Goal: Information Seeking & Learning: Learn about a topic

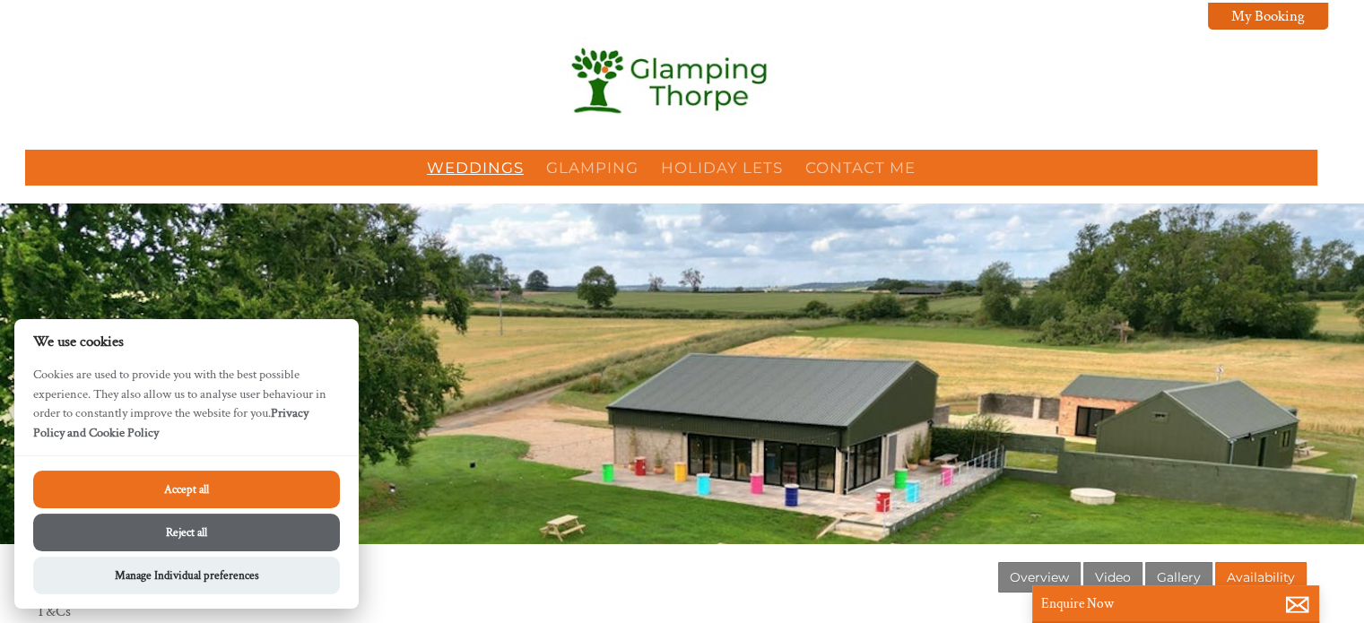
click at [489, 161] on link "Weddings" at bounding box center [475, 168] width 97 height 18
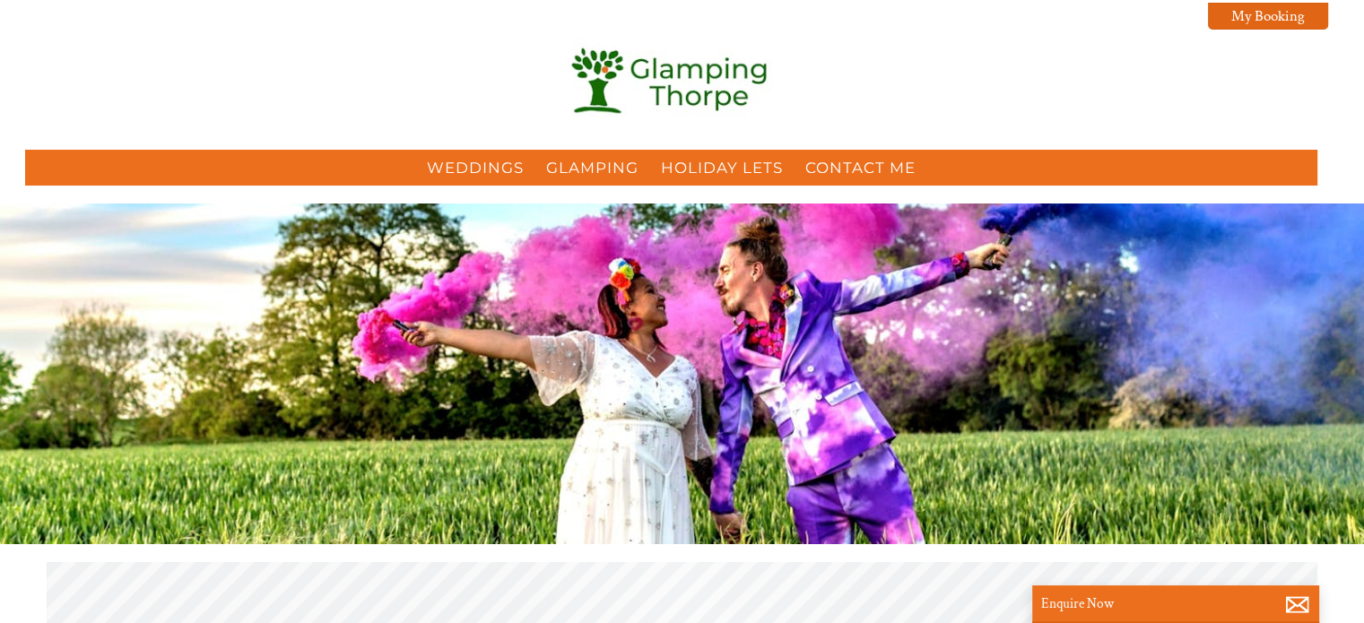
scroll to position [0, 16]
click at [170, 483] on div at bounding box center [682, 374] width 1364 height 341
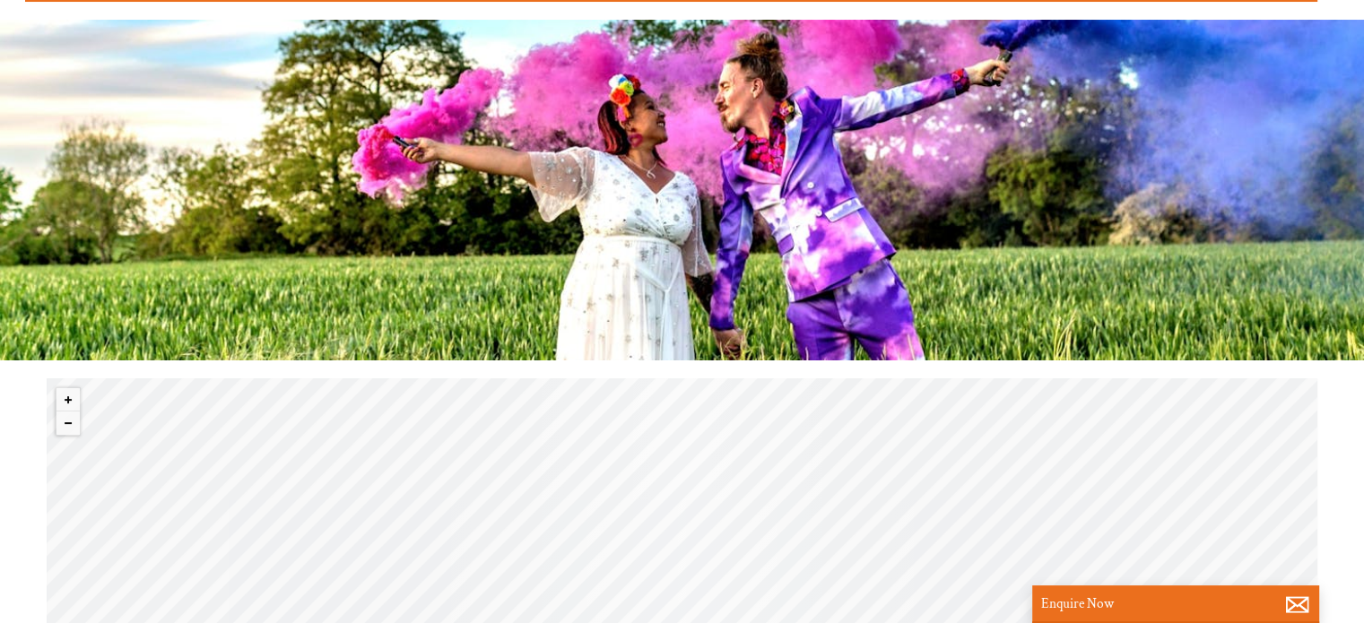
scroll to position [136, 0]
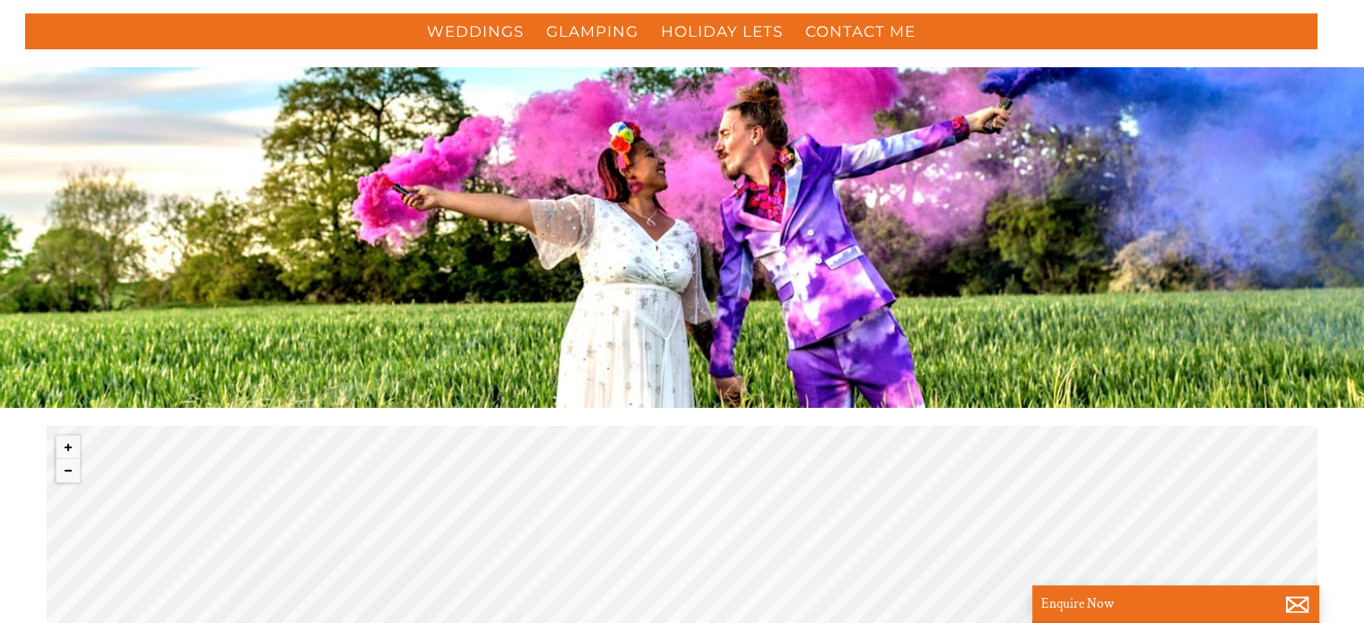
click at [771, 240] on div "Our Wedding Venues Wedding Venues in [GEOGRAPHIC_DATA] that sleep up to 50. Boo…" at bounding box center [682, 169] width 1364 height 205
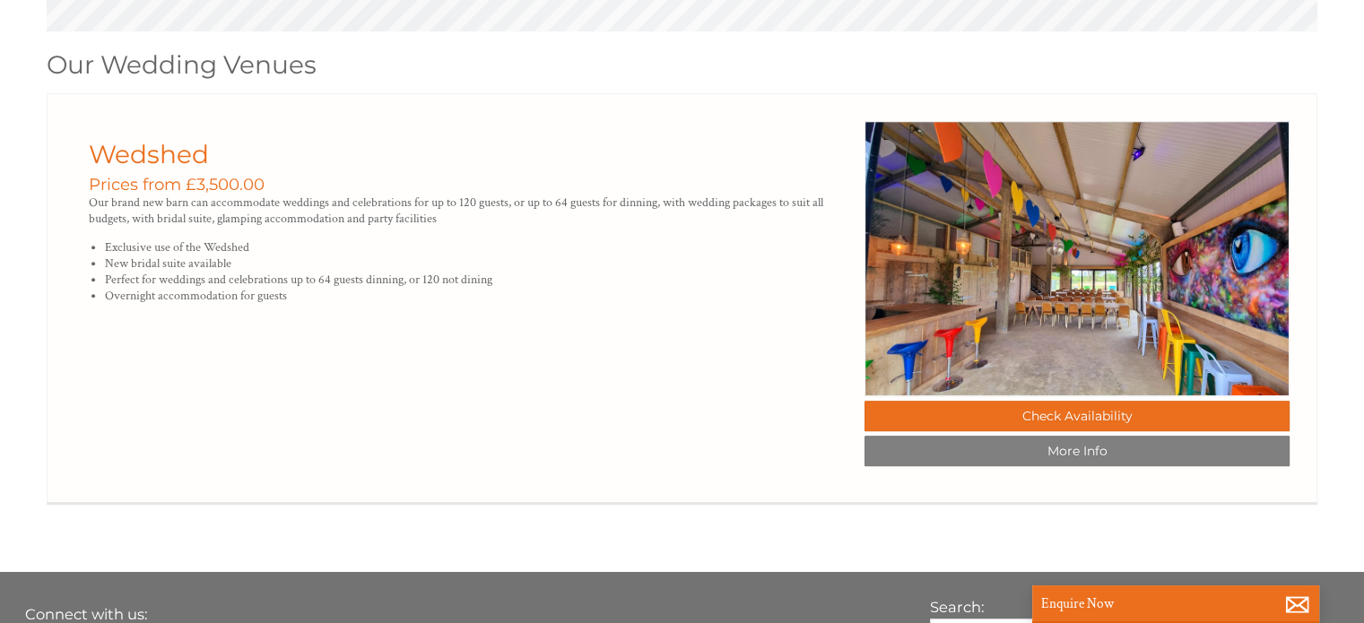
scroll to position [1033, 0]
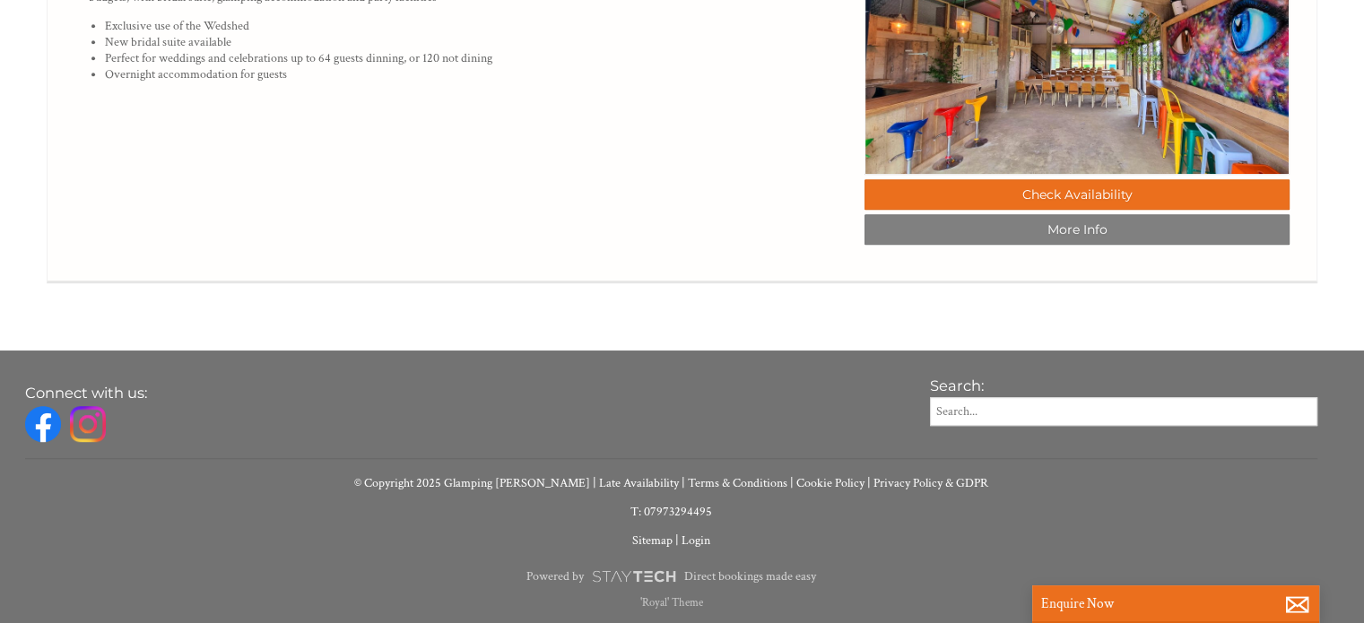
click at [52, 426] on img at bounding box center [43, 424] width 36 height 36
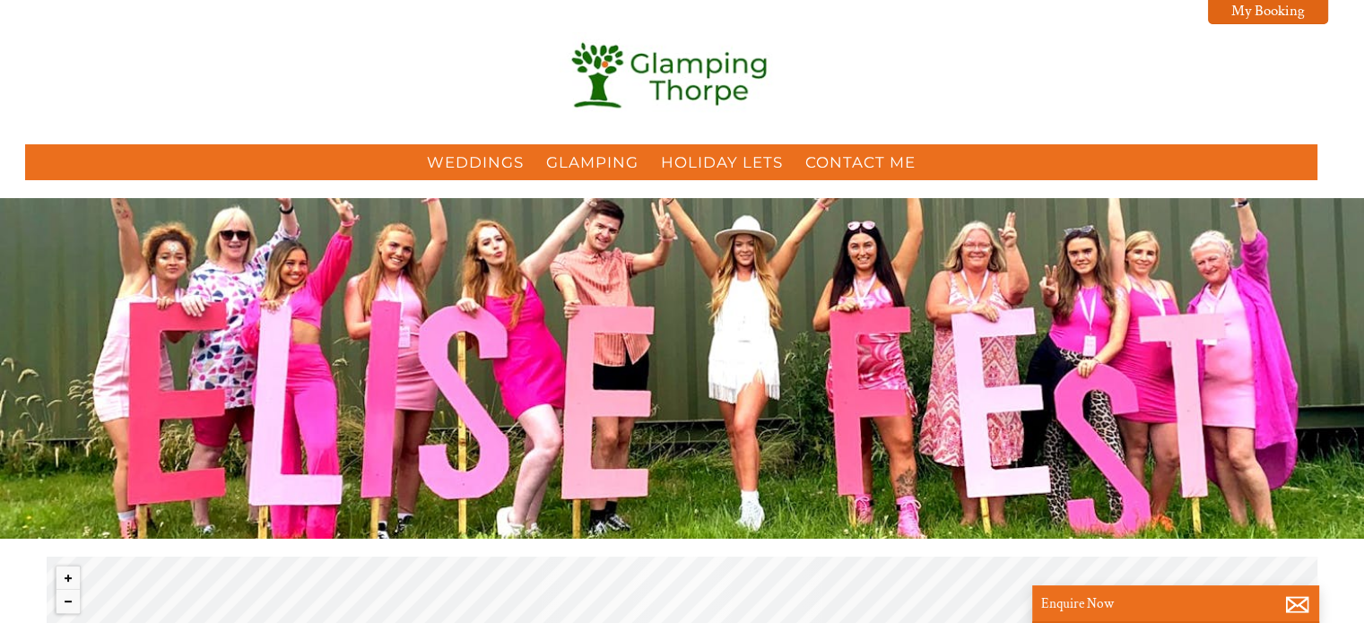
scroll to position [0, 0]
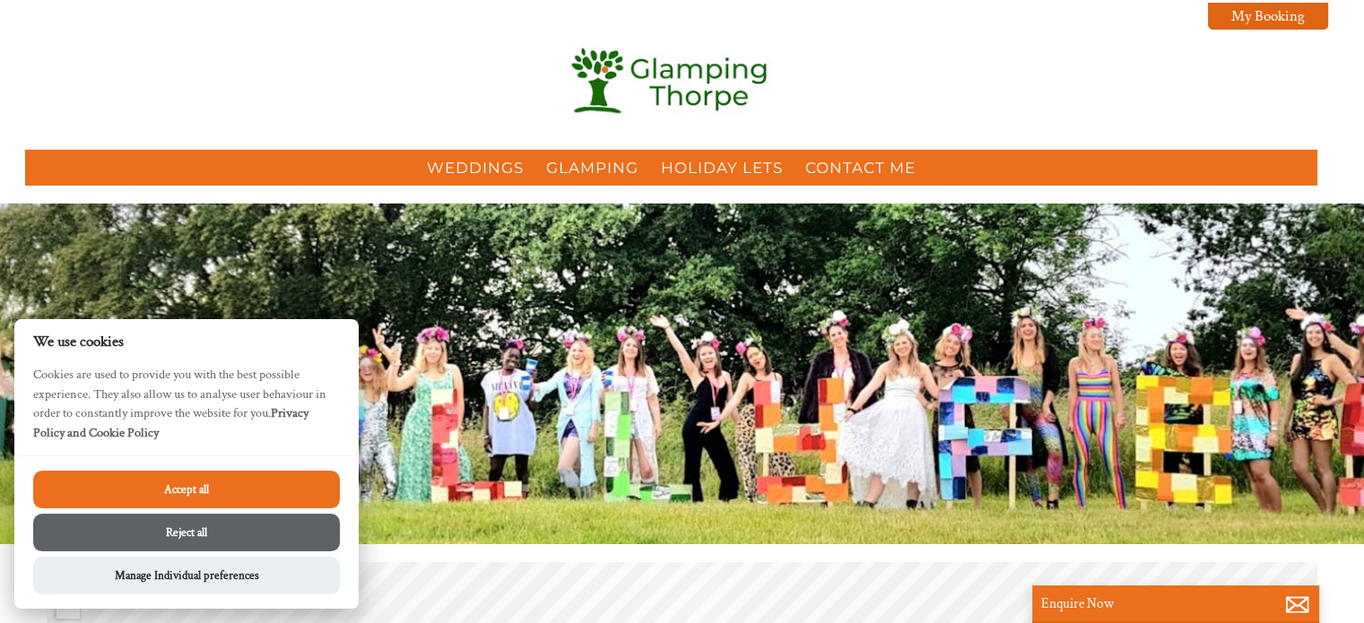
click at [183, 491] on button "Accept all" at bounding box center [186, 490] width 307 height 38
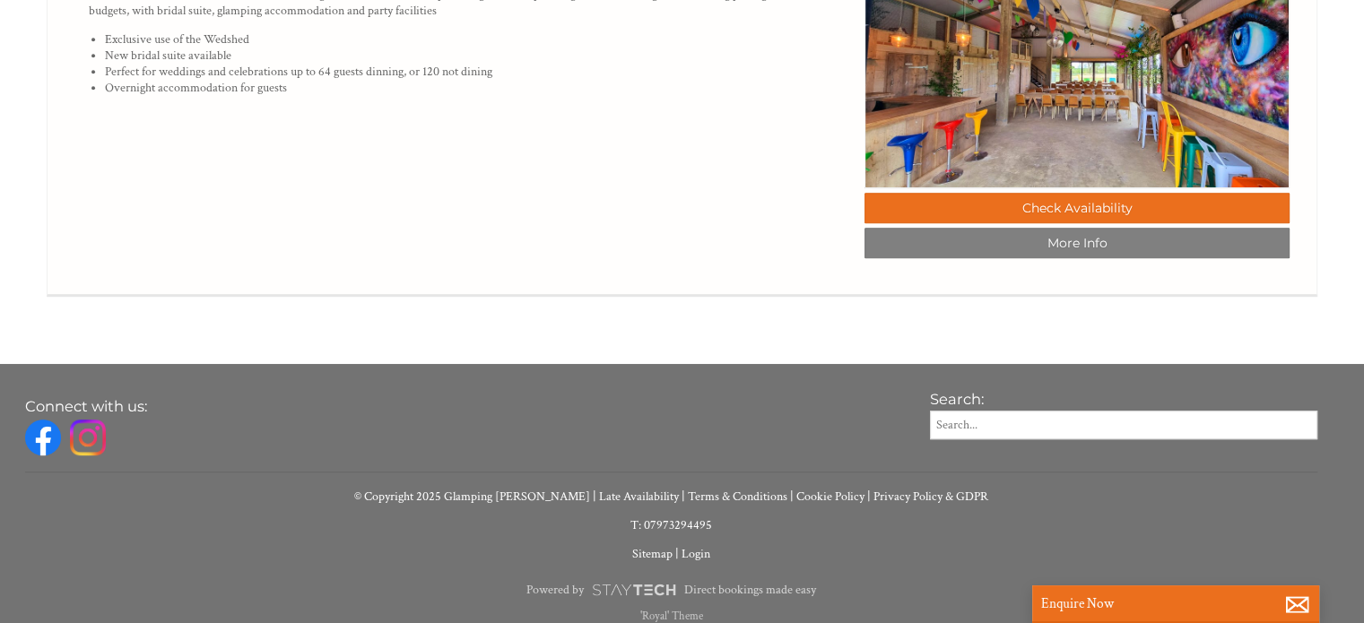
scroll to position [1033, 0]
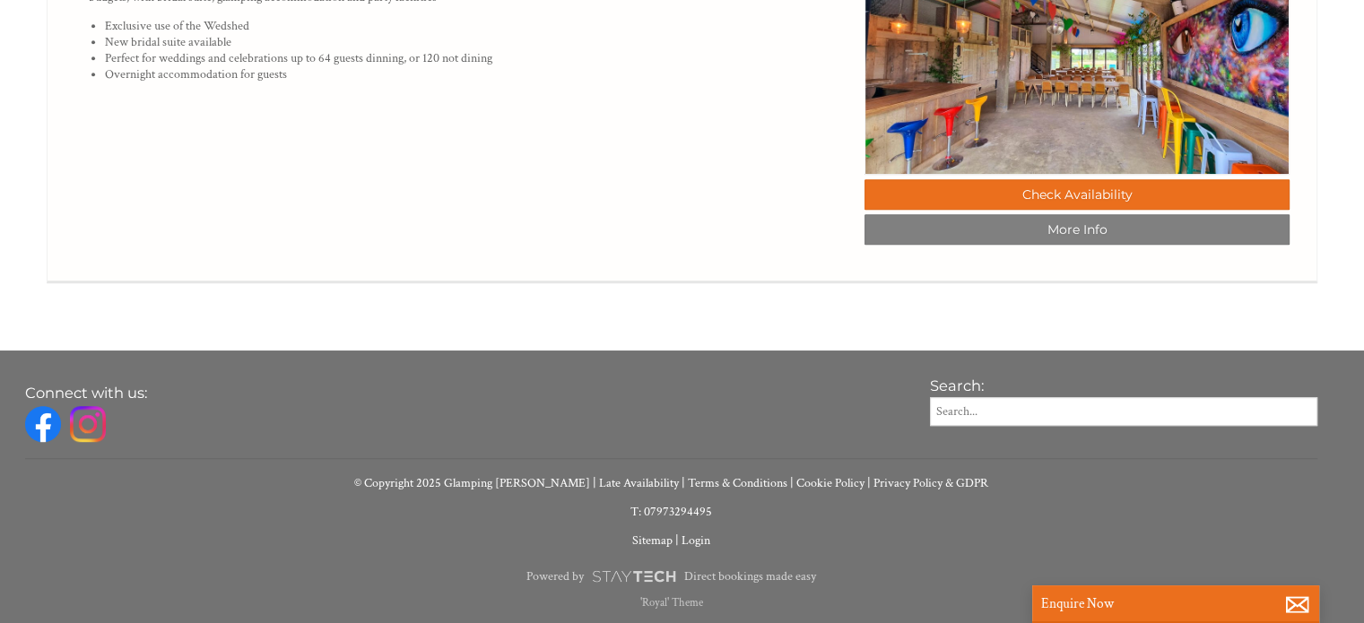
click at [65, 430] on link at bounding box center [47, 426] width 45 height 40
click at [96, 430] on img at bounding box center [88, 424] width 36 height 36
